Goal: Transaction & Acquisition: Purchase product/service

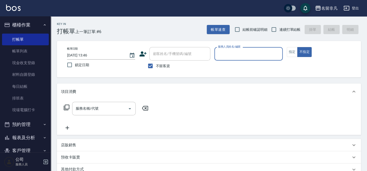
drag, startPoint x: 291, startPoint y: 51, endPoint x: 263, endPoint y: 64, distance: 30.7
click at [290, 51] on button "指定" at bounding box center [292, 52] width 11 height 10
click at [255, 53] on input "服務人員姓名/編號" at bounding box center [249, 53] width 64 height 9
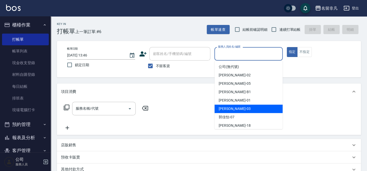
click at [243, 110] on div "[PERSON_NAME] -03" at bounding box center [249, 108] width 68 height 8
type input "[PERSON_NAME]-03"
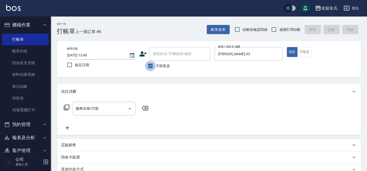
click at [151, 65] on input "不留客資" at bounding box center [150, 65] width 11 height 11
click at [150, 64] on input "不留客資" at bounding box center [150, 65] width 11 height 11
checkbox input "true"
click at [66, 105] on icon at bounding box center [67, 107] width 6 height 6
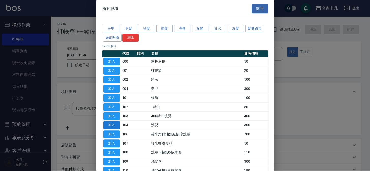
click at [110, 122] on button "加入" at bounding box center [111, 125] width 16 height 8
type input "洗髮(104)"
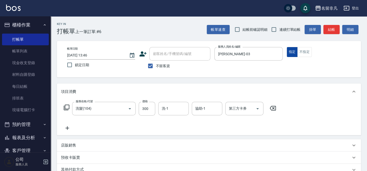
click at [292, 50] on button "指定" at bounding box center [292, 52] width 11 height 10
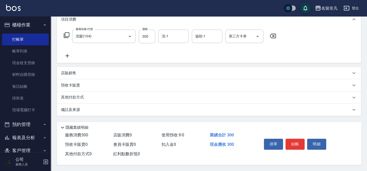
scroll to position [73, 0]
click at [294, 139] on button "結帳" at bounding box center [294, 143] width 19 height 11
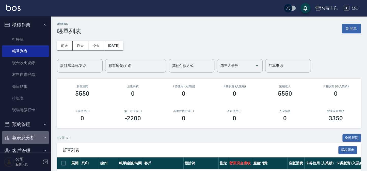
click at [28, 137] on button "報表及分析" at bounding box center [25, 137] width 47 height 13
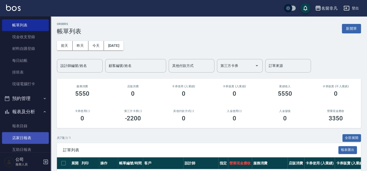
scroll to position [69, 0]
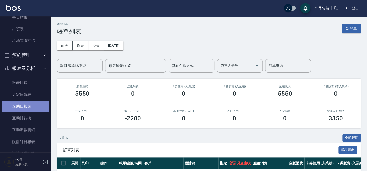
click at [30, 106] on link "互助日報表" at bounding box center [25, 106] width 47 height 12
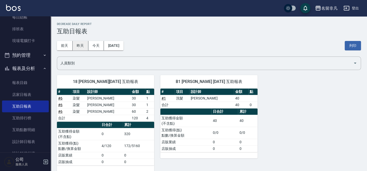
click at [79, 44] on button "昨天" at bounding box center [81, 45] width 16 height 9
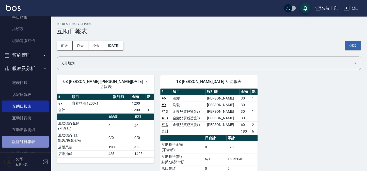
click at [29, 142] on link "設計師日報表" at bounding box center [25, 142] width 47 height 12
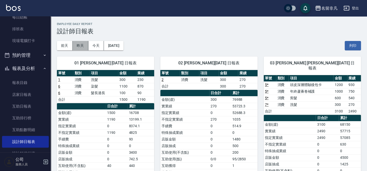
click at [82, 44] on button "昨天" at bounding box center [81, 45] width 16 height 9
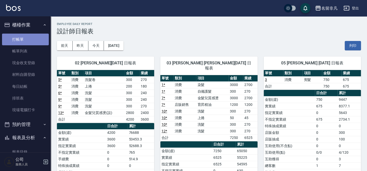
click at [26, 36] on link "打帳單" at bounding box center [25, 40] width 47 height 12
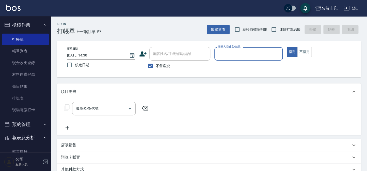
click at [221, 49] on input "服務人員姓名/編號" at bounding box center [249, 53] width 64 height 9
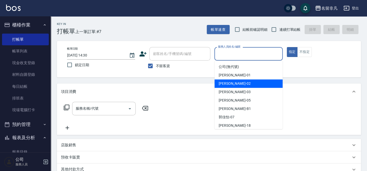
click at [239, 81] on div "[PERSON_NAME]-02" at bounding box center [249, 83] width 68 height 8
type input "[PERSON_NAME]-02"
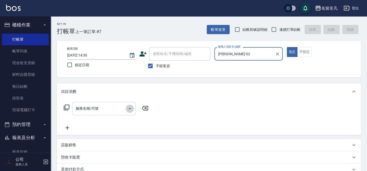
click at [127, 107] on icon "Open" at bounding box center [130, 108] width 6 height 6
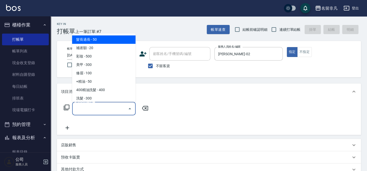
click at [114, 107] on input "服務名稱/代號" at bounding box center [99, 108] width 51 height 9
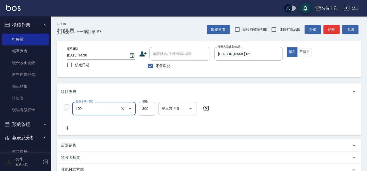
type input "洗髮卷(109)"
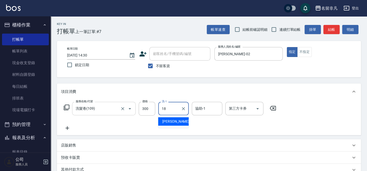
type input "[PERSON_NAME]-18"
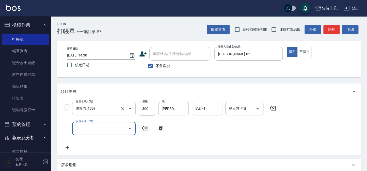
type input "1"
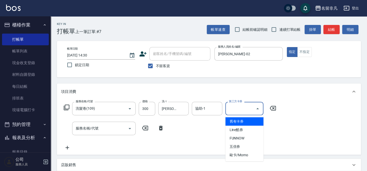
click at [230, 105] on div "第三方卡券 第三方卡券" at bounding box center [244, 108] width 38 height 13
click at [232, 118] on span "舊有卡券" at bounding box center [244, 121] width 38 height 8
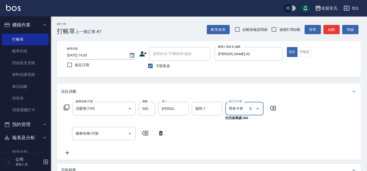
type input "舊有卡券"
click at [333, 34] on button "結帳" at bounding box center [331, 29] width 16 height 9
